Goal: Information Seeking & Learning: Learn about a topic

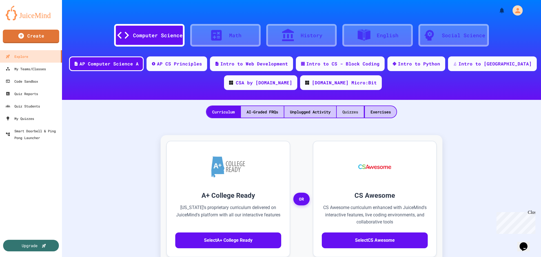
click at [348, 111] on div "Quizzes" at bounding box center [350, 112] width 27 height 12
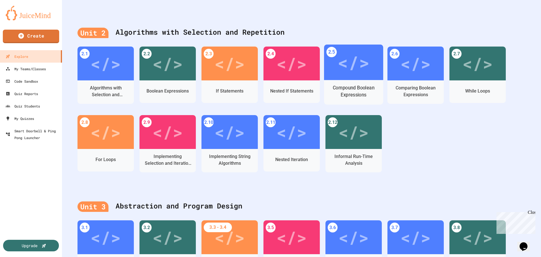
scroll to position [282, 0]
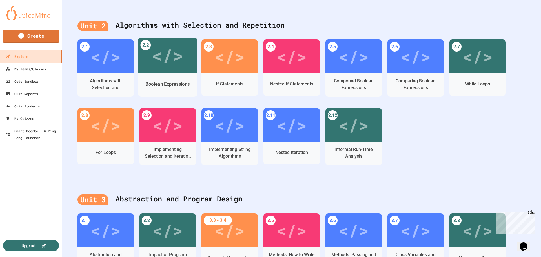
click at [185, 81] on div "Boolean Expressions" at bounding box center [167, 84] width 45 height 7
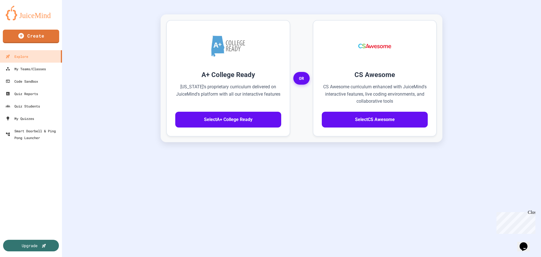
scroll to position [125, 0]
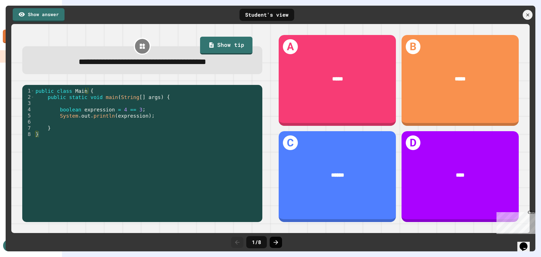
click at [276, 241] on icon at bounding box center [275, 242] width 7 height 7
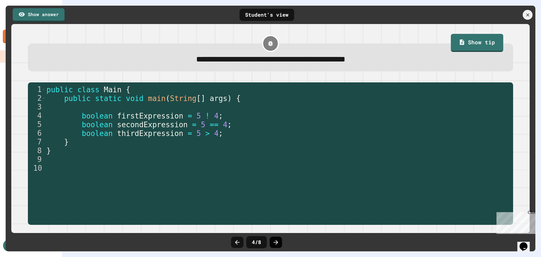
click at [274, 240] on icon at bounding box center [275, 242] width 7 height 7
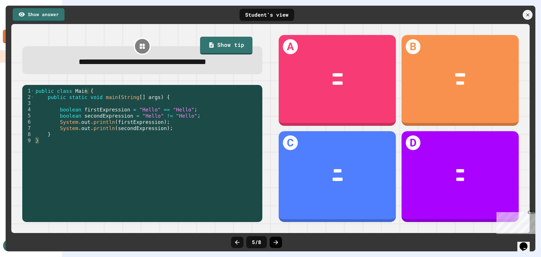
click at [275, 243] on icon at bounding box center [275, 242] width 7 height 7
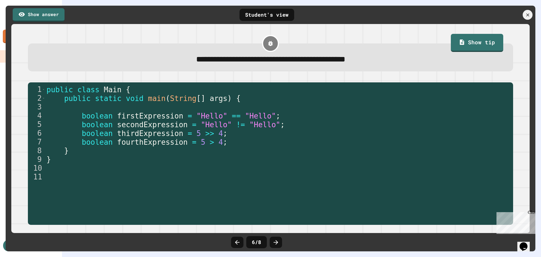
click at [275, 243] on icon at bounding box center [275, 242] width 7 height 7
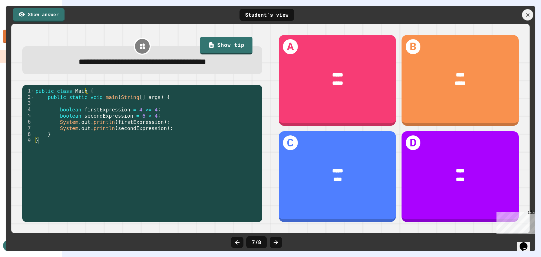
click at [527, 15] on icon at bounding box center [528, 15] width 6 height 6
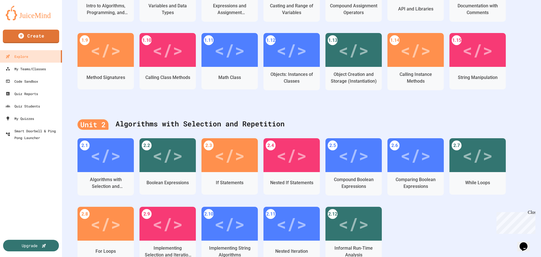
scroll to position [209, 0]
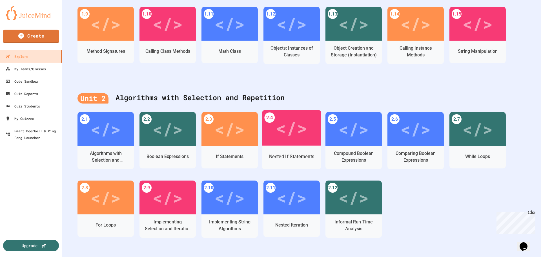
click at [299, 153] on div "Nested If Statements" at bounding box center [291, 156] width 45 height 7
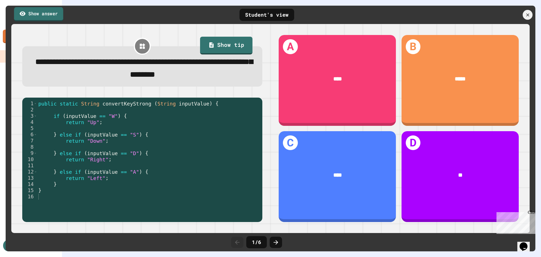
click at [61, 16] on link "Show answer" at bounding box center [38, 14] width 49 height 14
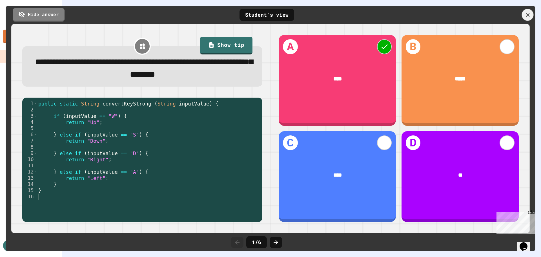
click at [531, 14] on div at bounding box center [528, 15] width 12 height 12
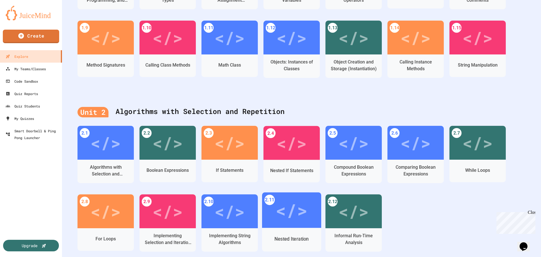
scroll to position [209, 0]
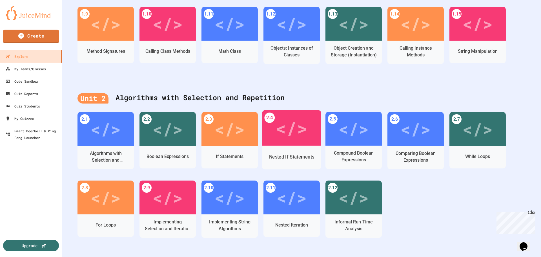
click at [294, 155] on div "Nested If Statements" at bounding box center [291, 156] width 45 height 7
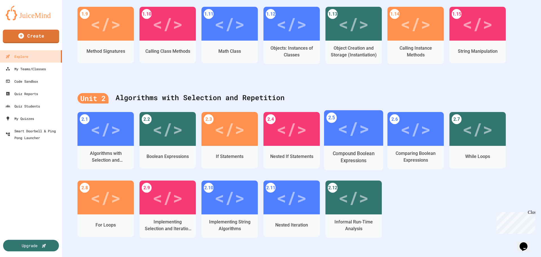
click at [367, 152] on div "Compound Boolean Expressions" at bounding box center [353, 157] width 50 height 14
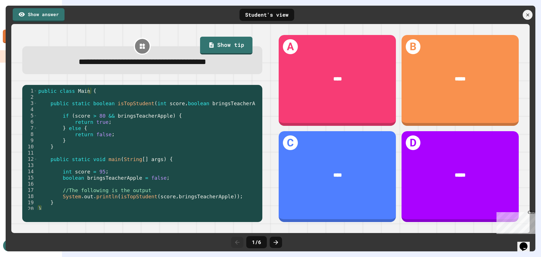
scroll to position [6, 0]
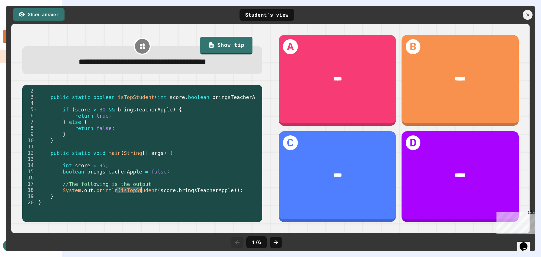
drag, startPoint x: 115, startPoint y: 192, endPoint x: 141, endPoint y: 193, distance: 25.1
click at [141, 193] on div "public static boolean isTopStudent ( int score , boolean bringsTeacherApple ) {…" at bounding box center [148, 153] width 223 height 130
click at [277, 241] on icon at bounding box center [276, 242] width 5 height 5
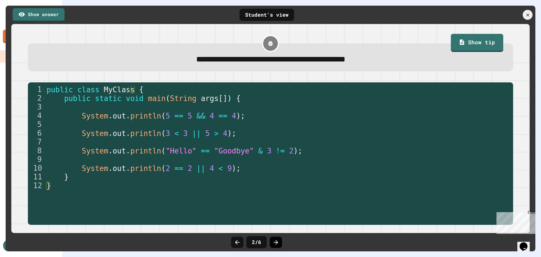
click at [276, 239] on icon at bounding box center [275, 242] width 7 height 7
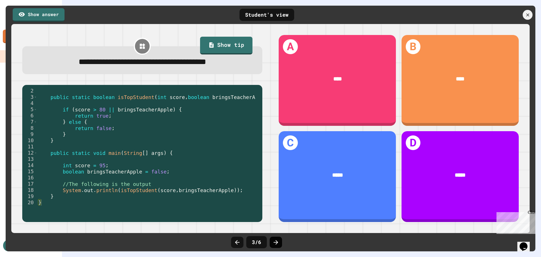
click at [275, 240] on icon at bounding box center [275, 242] width 7 height 7
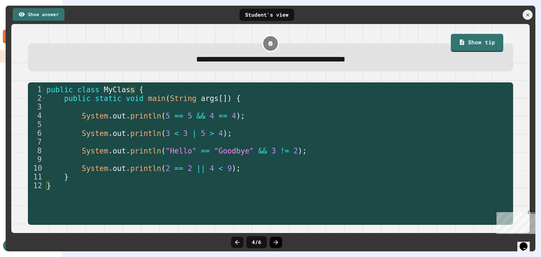
click at [273, 239] on icon at bounding box center [275, 242] width 7 height 7
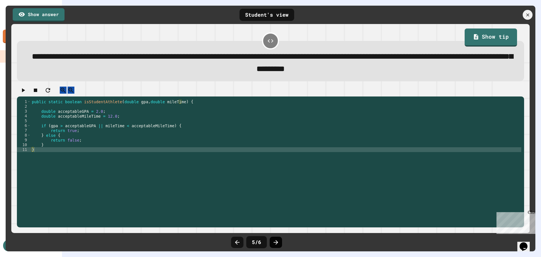
click at [275, 239] on icon at bounding box center [275, 242] width 7 height 7
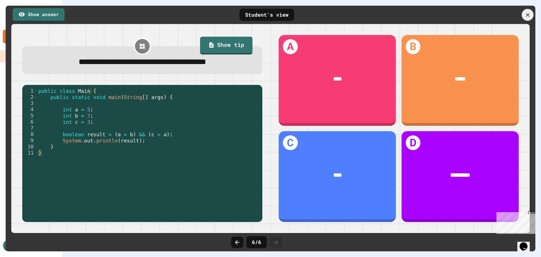
click at [528, 14] on icon at bounding box center [528, 15] width 6 height 6
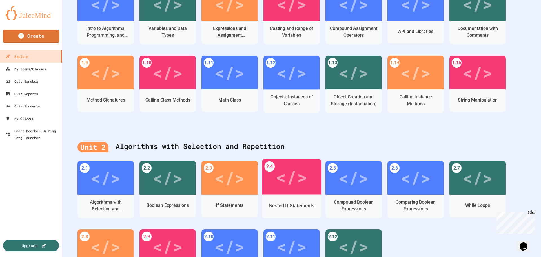
scroll to position [209, 0]
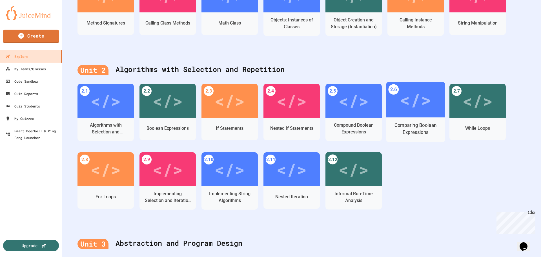
click at [411, 123] on div "Comparing Boolean Expressions" at bounding box center [415, 129] width 50 height 14
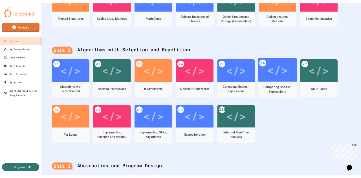
scroll to position [125, 0]
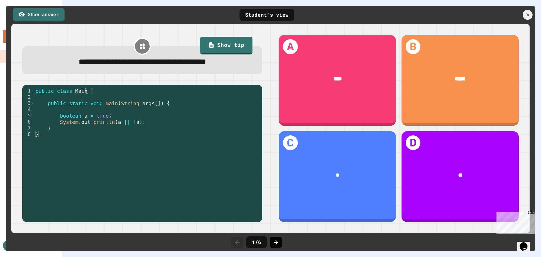
click at [276, 240] on icon at bounding box center [276, 242] width 5 height 5
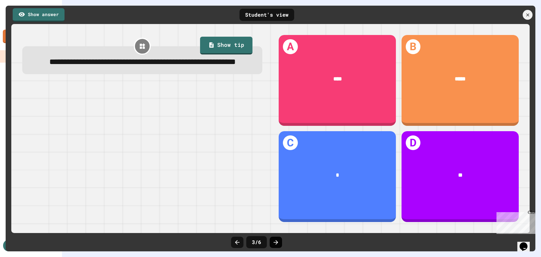
click at [273, 242] on icon at bounding box center [275, 242] width 7 height 7
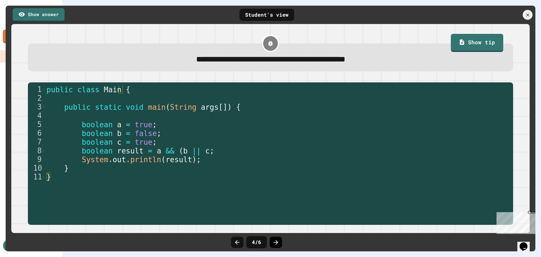
click at [271, 240] on div at bounding box center [276, 241] width 12 height 11
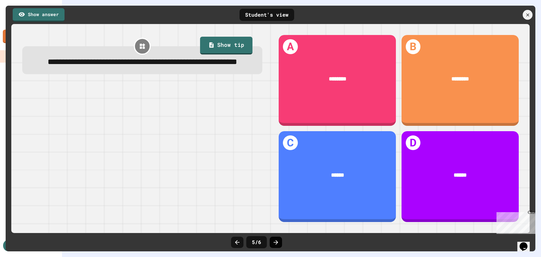
click at [275, 242] on icon at bounding box center [275, 242] width 7 height 7
click at [52, 11] on link "Show answer" at bounding box center [38, 14] width 49 height 14
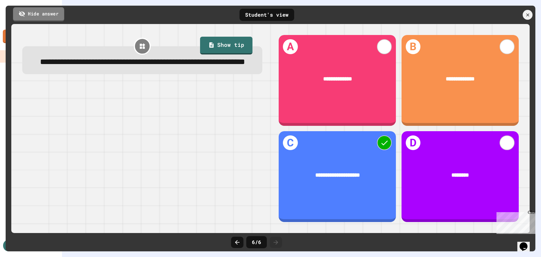
click at [51, 12] on link "Hide answer" at bounding box center [38, 14] width 51 height 14
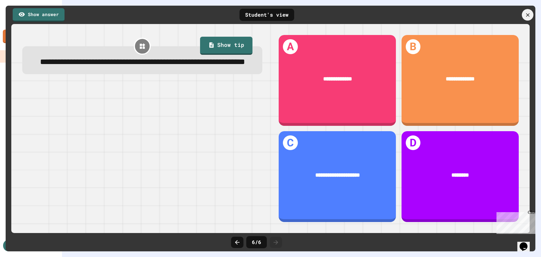
click at [533, 13] on div at bounding box center [528, 15] width 12 height 12
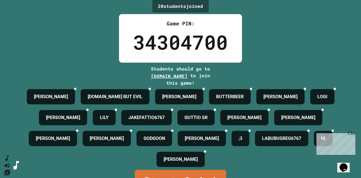
click at [292, 51] on div "20 student s joined Game PIN: 34304700 Students should go to [DOMAIN_NAME] to j…" at bounding box center [180, 89] width 361 height 178
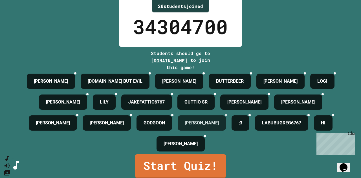
scroll to position [40, 0]
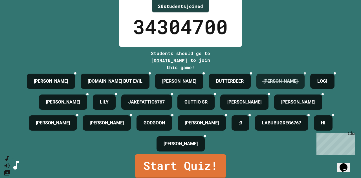
click at [305, 73] on icon at bounding box center [305, 73] width 0 height 0
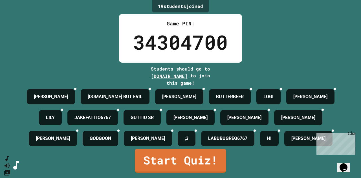
click at [325, 15] on div "19 student s joined Game PIN: 34304700 Students should go to [DOMAIN_NAME] to j…" at bounding box center [180, 89] width 361 height 178
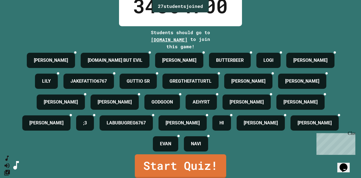
scroll to position [92, 0]
click at [157, 158] on link "Start Quiz!" at bounding box center [180, 165] width 90 height 25
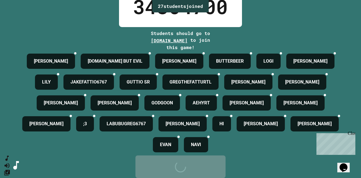
scroll to position [0, 0]
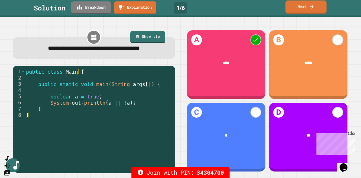
click at [302, 6] on link "Next" at bounding box center [305, 7] width 41 height 13
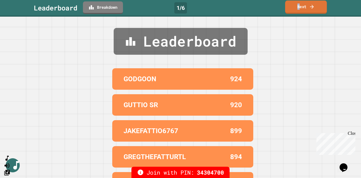
click at [297, 7] on link "Next" at bounding box center [306, 7] width 42 height 13
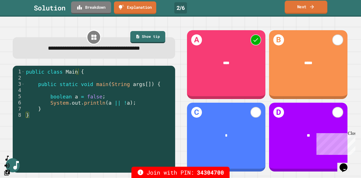
click at [303, 5] on link "Next" at bounding box center [305, 7] width 43 height 13
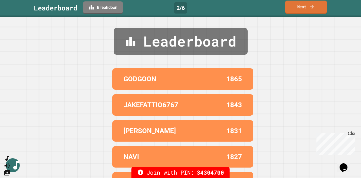
click at [306, 9] on link "Next" at bounding box center [306, 7] width 42 height 13
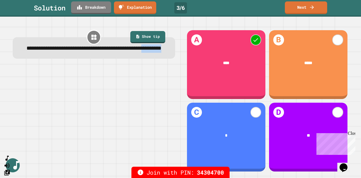
drag, startPoint x: 97, startPoint y: 59, endPoint x: 126, endPoint y: 58, distance: 28.8
click at [127, 51] on span "**********" at bounding box center [93, 48] width 135 height 5
click at [261, 17] on div "**********" at bounding box center [180, 97] width 361 height 161
click at [296, 8] on link "Next" at bounding box center [306, 7] width 42 height 13
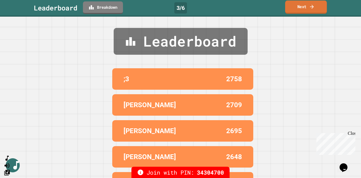
click at [315, 6] on link "Next" at bounding box center [306, 7] width 42 height 13
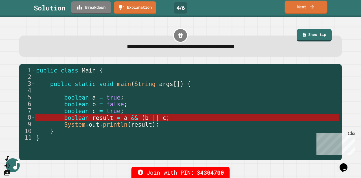
click at [308, 7] on link "Next" at bounding box center [305, 7] width 43 height 13
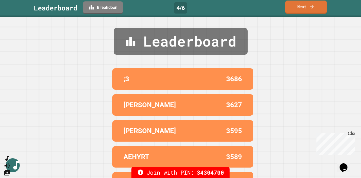
click at [307, 10] on link "Next" at bounding box center [306, 7] width 42 height 13
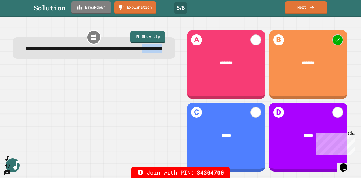
drag, startPoint x: 99, startPoint y: 54, endPoint x: 132, endPoint y: 56, distance: 32.7
click at [132, 53] on div "**********" at bounding box center [94, 49] width 148 height 8
click at [298, 5] on link "Next" at bounding box center [306, 7] width 42 height 13
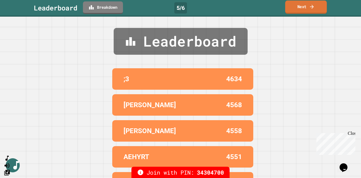
click at [301, 8] on link "Next" at bounding box center [306, 7] width 42 height 13
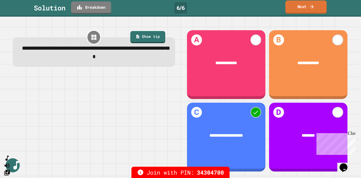
click at [307, 8] on link "Next" at bounding box center [305, 7] width 41 height 13
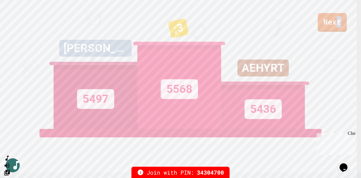
click at [339, 25] on link "Next" at bounding box center [331, 22] width 29 height 19
